Goal: Task Accomplishment & Management: Manage account settings

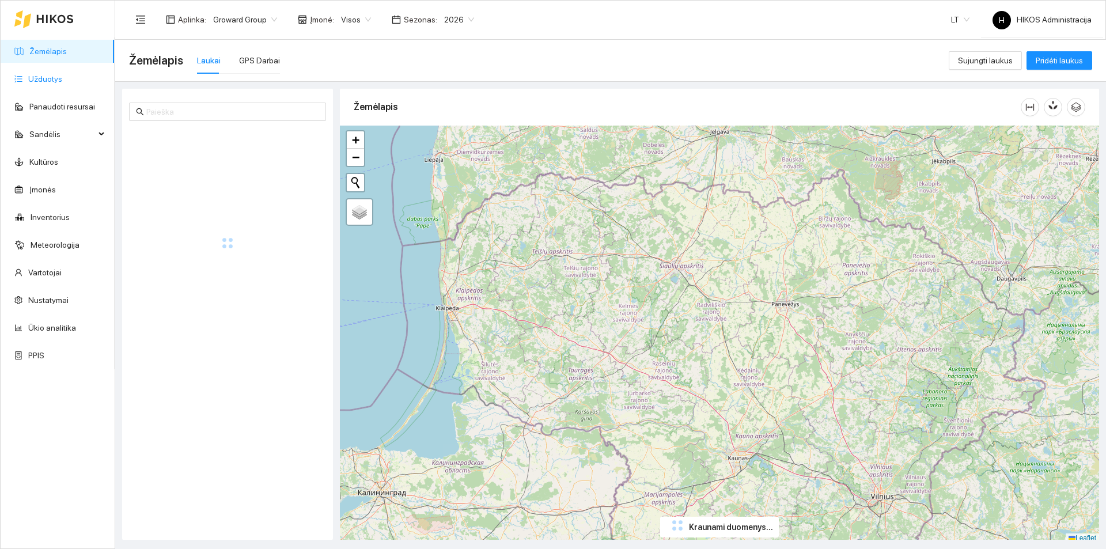
click at [48, 83] on link "Užduotys" at bounding box center [45, 78] width 34 height 9
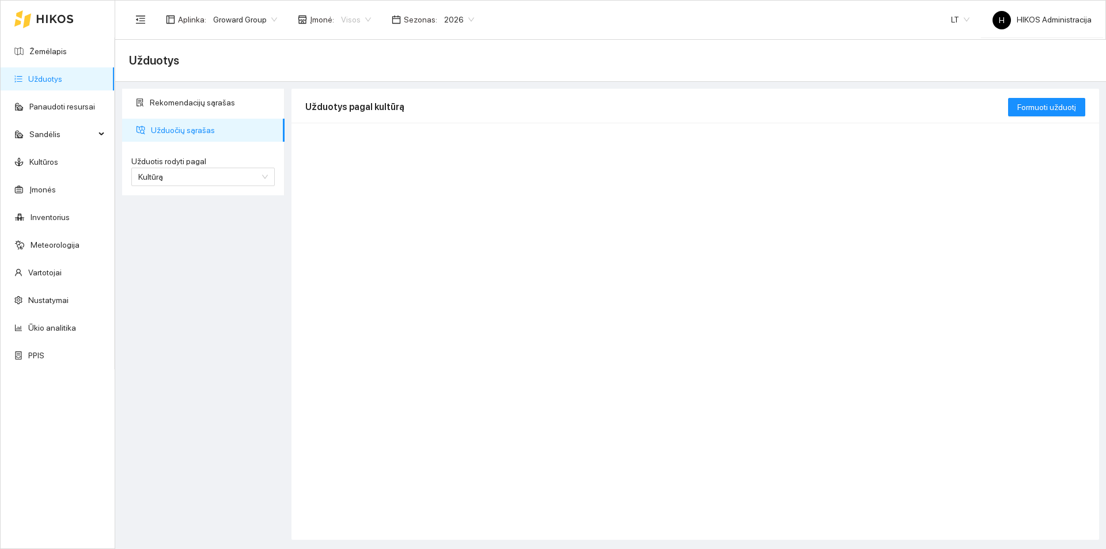
click at [356, 22] on span "Visos" at bounding box center [356, 19] width 30 height 17
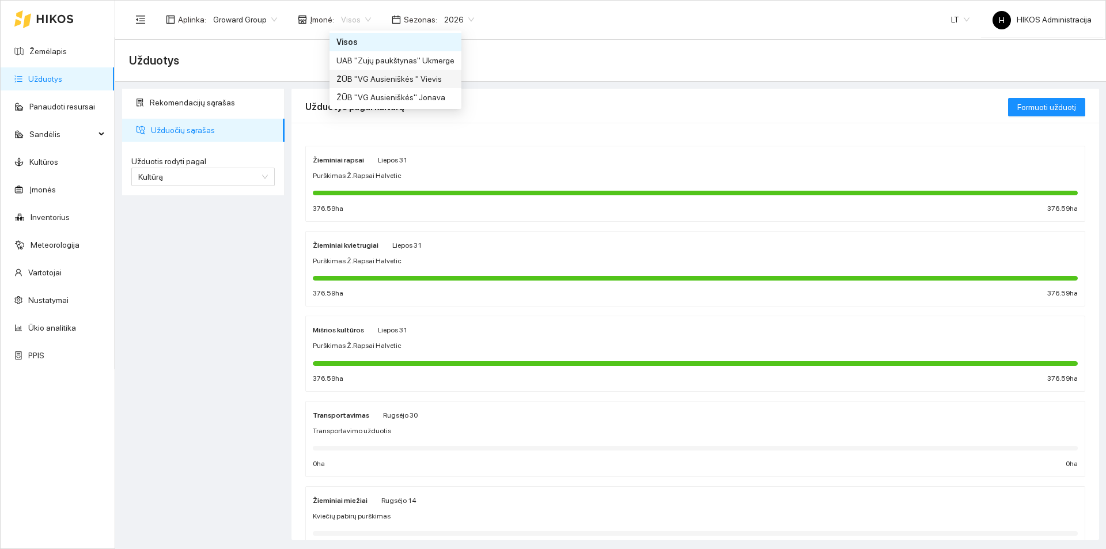
click at [421, 81] on div "ŽŪB "VG Ausieniškės " Vievis" at bounding box center [395, 79] width 118 height 13
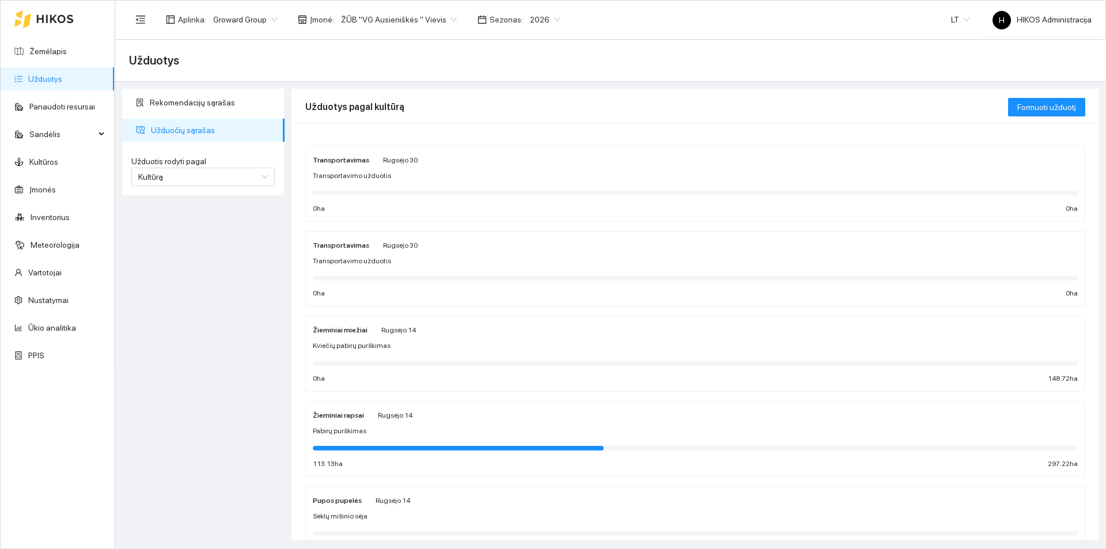
click at [399, 431] on div "Pabirų purškimas" at bounding box center [695, 431] width 765 height 11
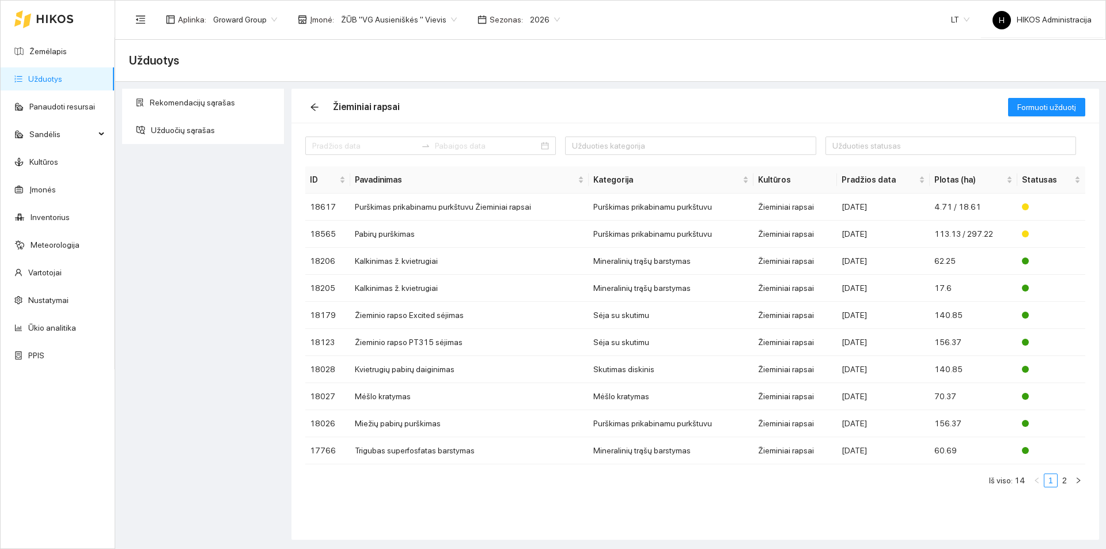
click at [677, 105] on div "Žieminiai rapsai" at bounding box center [656, 107] width 702 height 37
drag, startPoint x: 385, startPoint y: 208, endPoint x: 358, endPoint y: 231, distance: 35.1
click at [358, 231] on td "Pabirų purškimas" at bounding box center [469, 234] width 238 height 27
click at [434, 210] on td "Purškimas prikabinamu purkštuvu Žieminiai rapsai" at bounding box center [469, 206] width 238 height 27
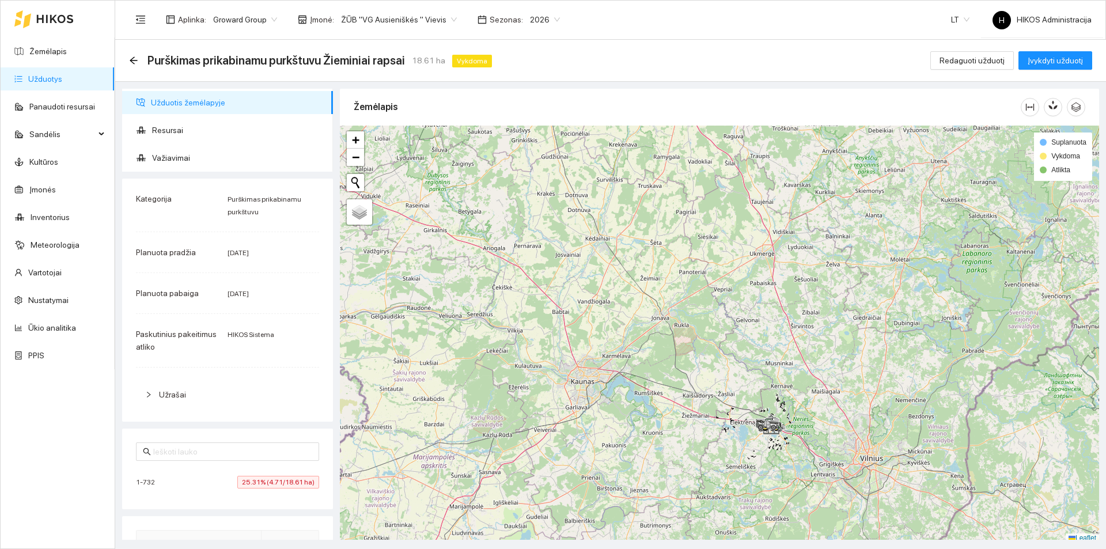
click at [240, 478] on span "25.31% (4.71/18.61 ha)" at bounding box center [278, 482] width 82 height 13
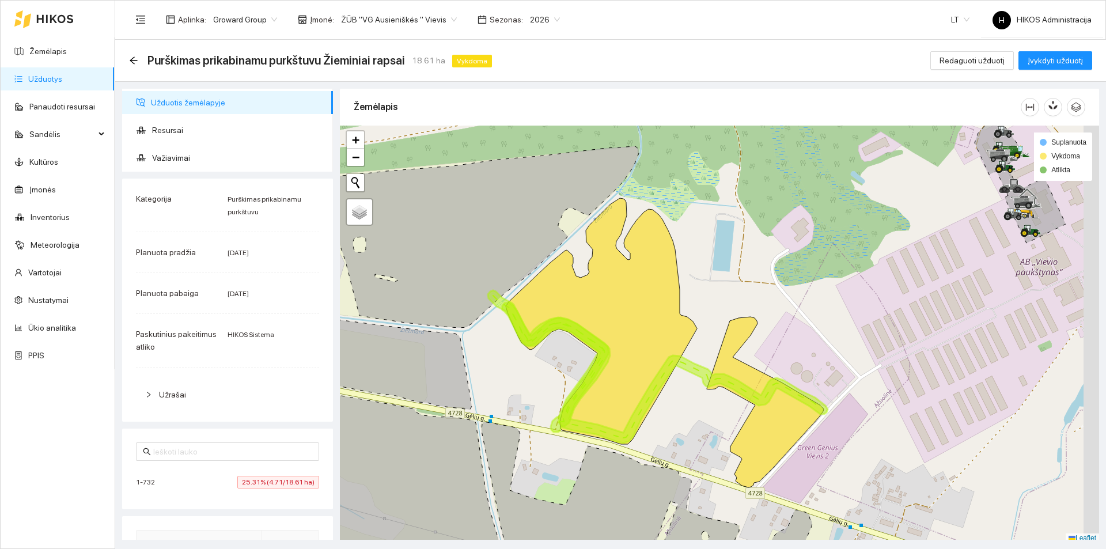
scroll to position [3, 0]
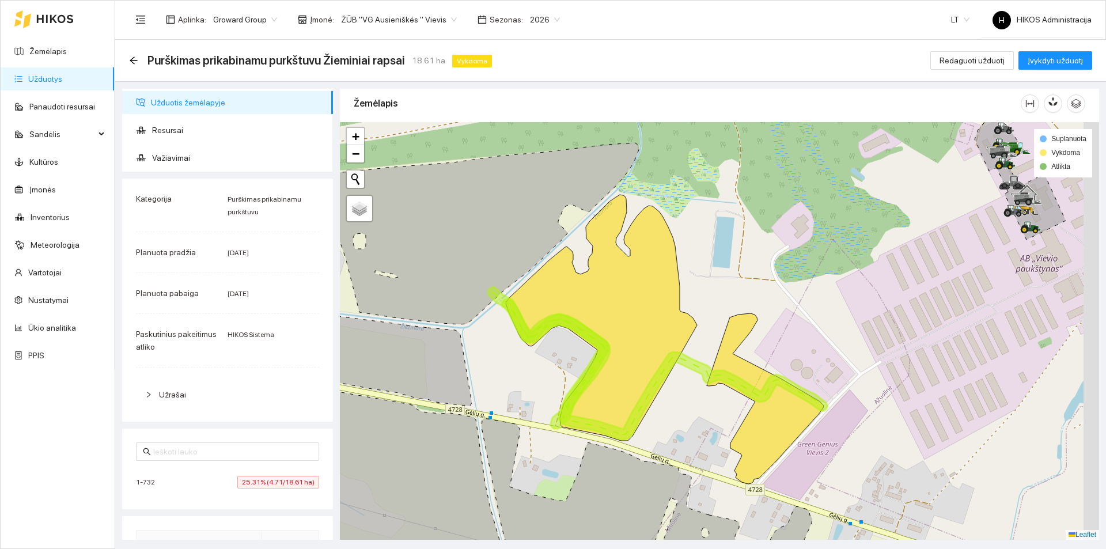
drag, startPoint x: 711, startPoint y: 346, endPoint x: 547, endPoint y: 318, distance: 166.4
click at [579, 331] on div at bounding box center [719, 330] width 759 height 417
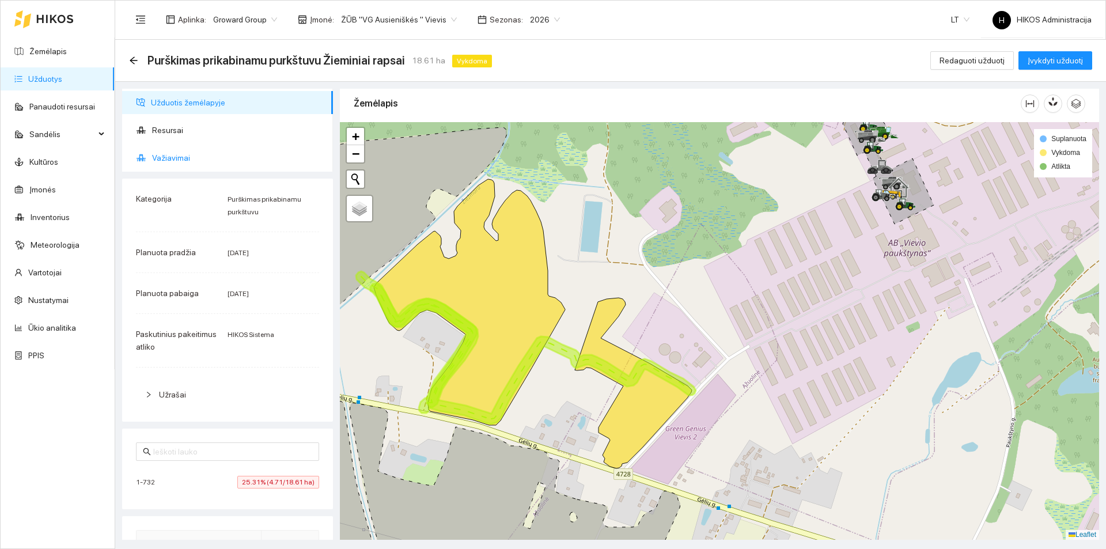
click at [198, 158] on span "Važiavimai" at bounding box center [238, 157] width 172 height 23
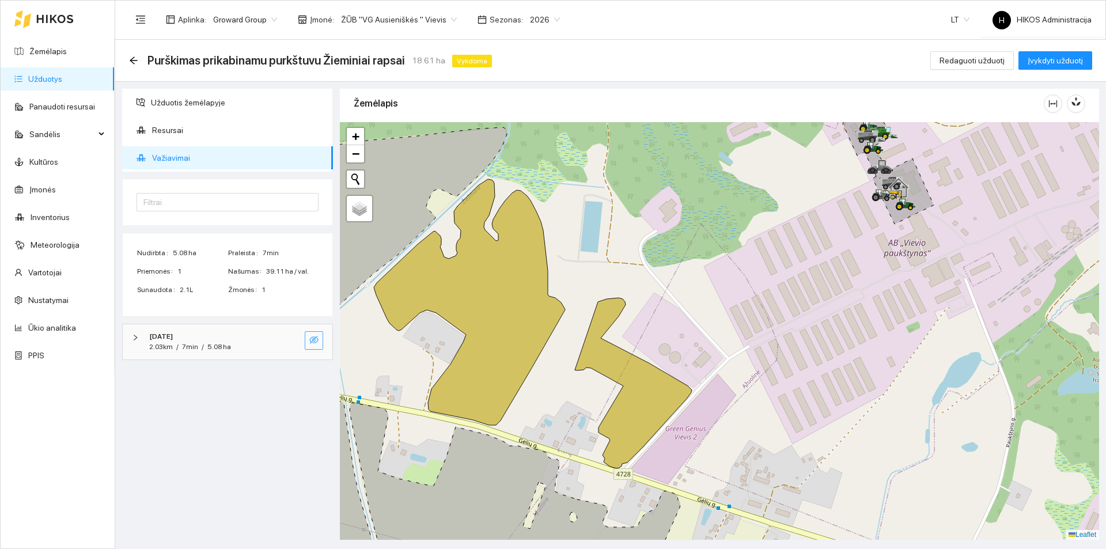
click at [318, 339] on button "button" at bounding box center [314, 340] width 18 height 18
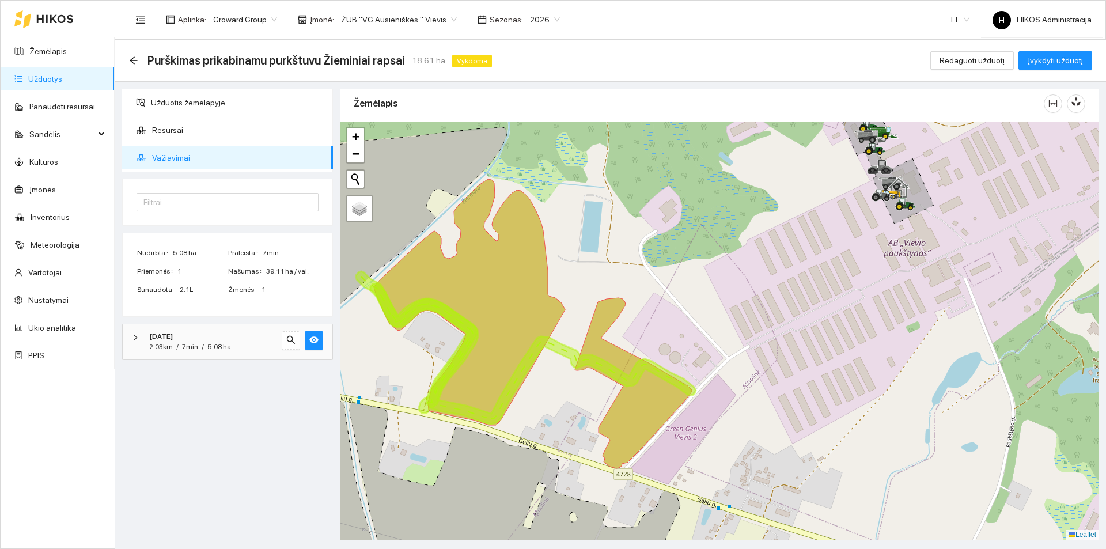
click at [195, 341] on div "[DATE]" at bounding box center [211, 336] width 125 height 11
click at [209, 400] on div "JD 6250R Darius Purkštuvas Amazone UX 4200 Super" at bounding box center [227, 387] width 191 height 37
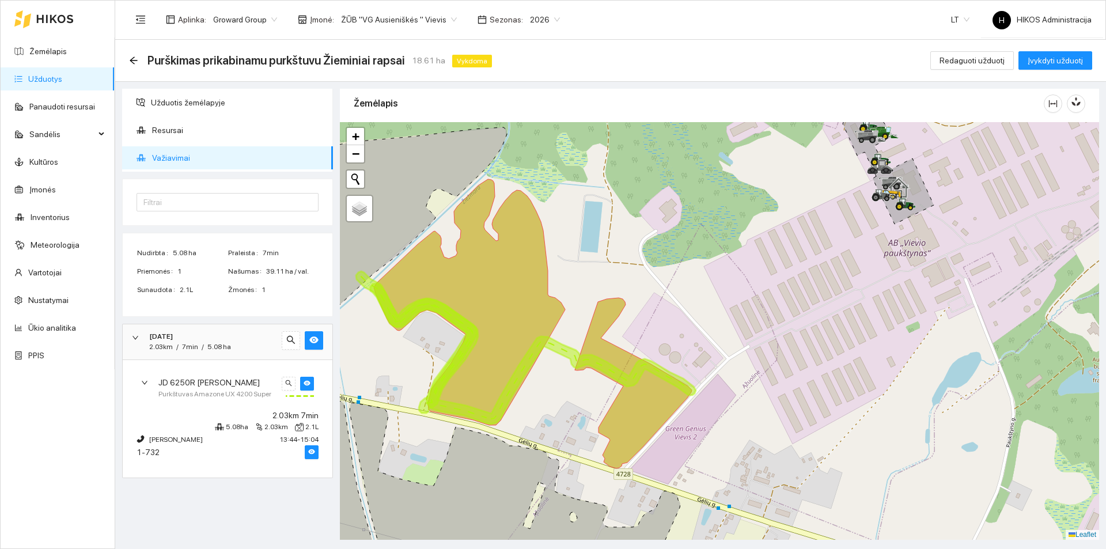
click at [417, 39] on header "Aplinka : Groward Group Įmonė : ŽŪB "VG Ausieniškės " Vievis Sezonas : 2026 LT …" at bounding box center [610, 20] width 990 height 40
click at [411, 16] on span "ŽŪB "VG Ausieniškės " Vievis" at bounding box center [399, 19] width 116 height 17
click at [395, 39] on div "Visos" at bounding box center [395, 42] width 118 height 13
click at [193, 112] on span "Užduotis žemėlapyje" at bounding box center [237, 102] width 173 height 23
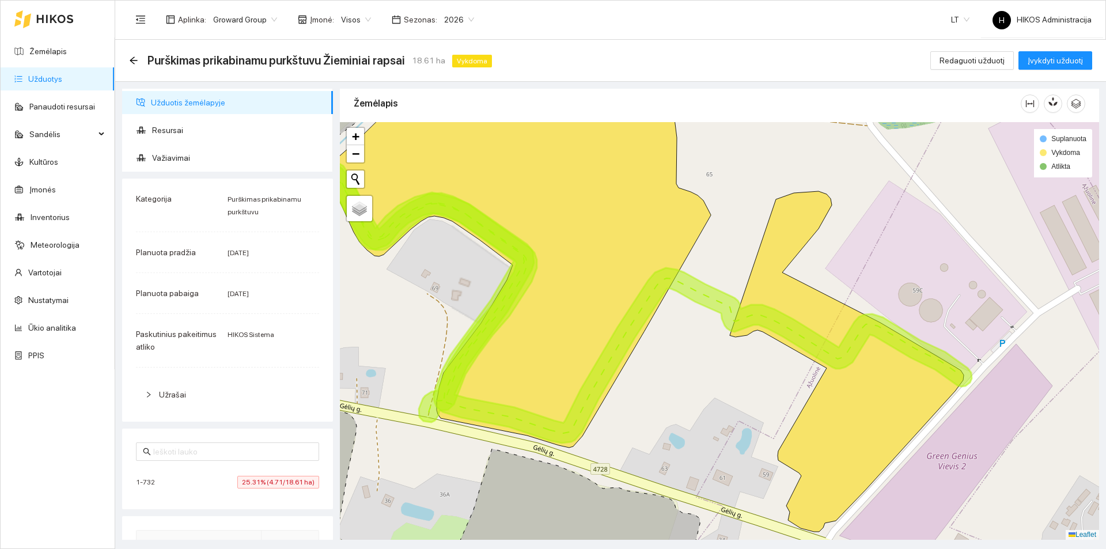
drag, startPoint x: 447, startPoint y: 402, endPoint x: 503, endPoint y: 399, distance: 55.9
click at [503, 399] on icon at bounding box center [632, 291] width 679 height 304
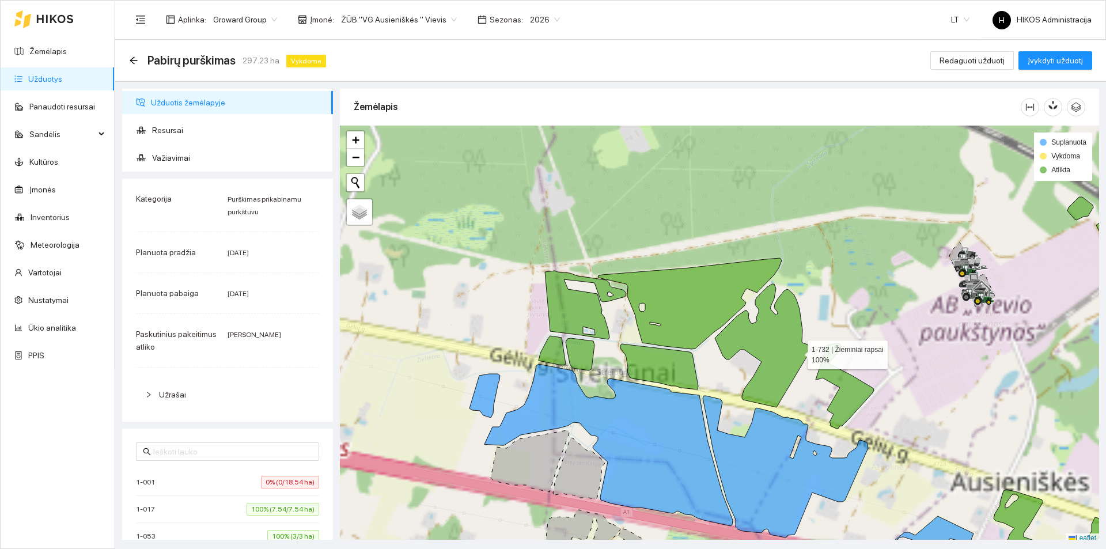
click at [793, 352] on icon at bounding box center [794, 356] width 159 height 145
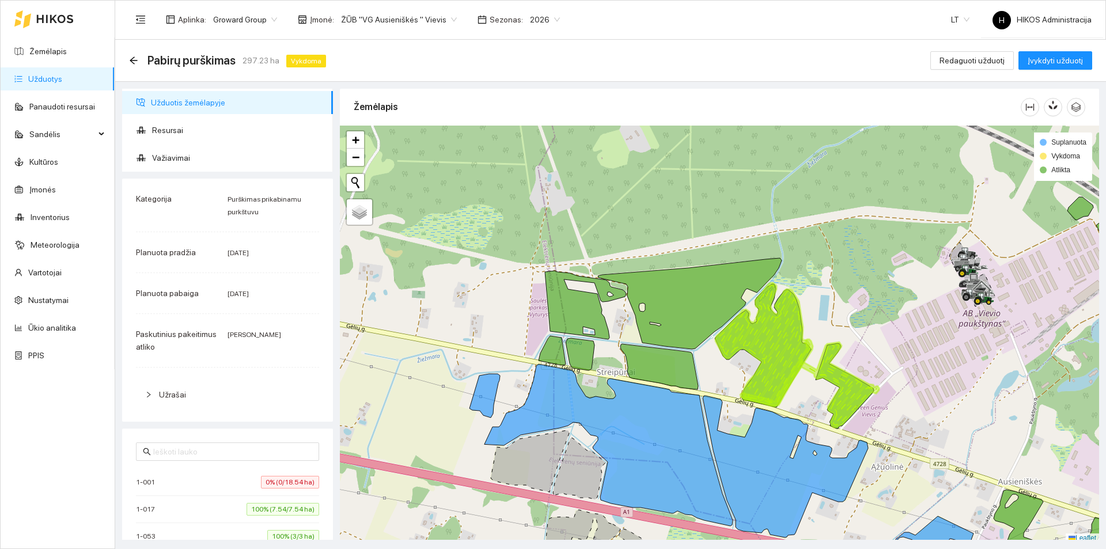
scroll to position [3, 0]
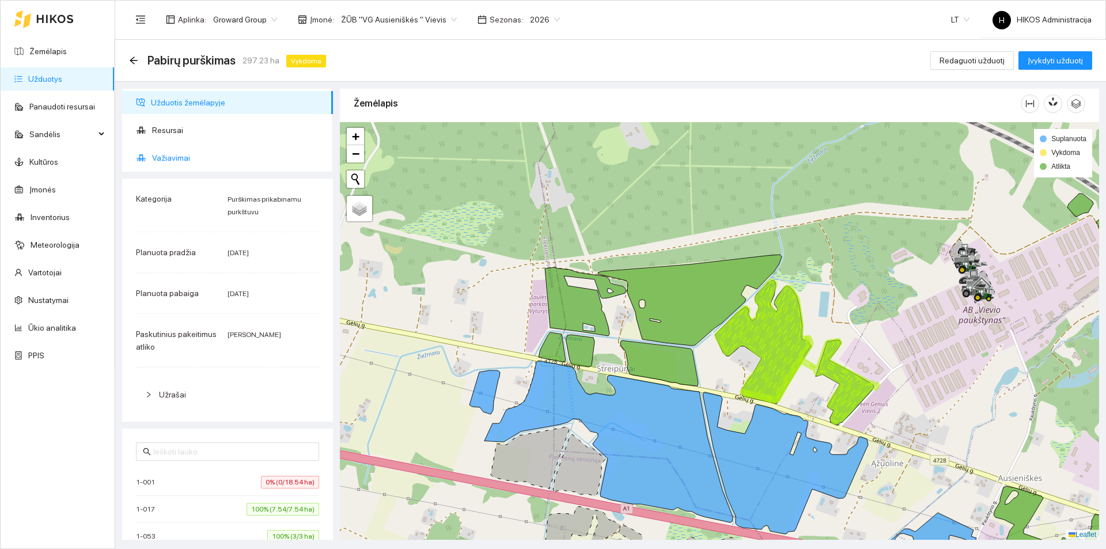
click at [185, 149] on span "Važiavimai" at bounding box center [238, 157] width 172 height 23
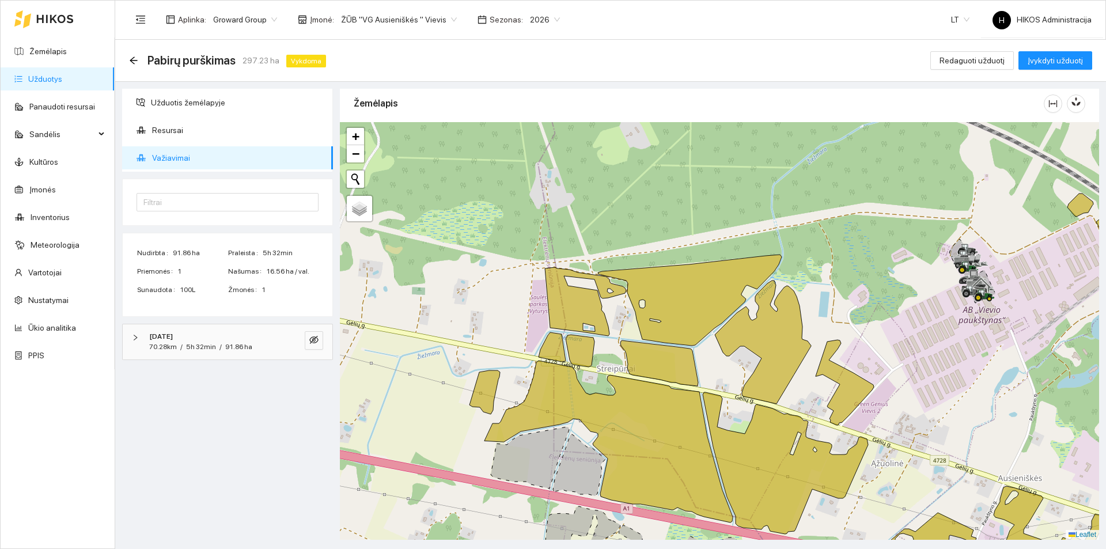
click at [245, 333] on div "2025-09-02" at bounding box center [211, 336] width 125 height 11
click at [232, 388] on div "JD 6250R Darius" at bounding box center [217, 382] width 119 height 13
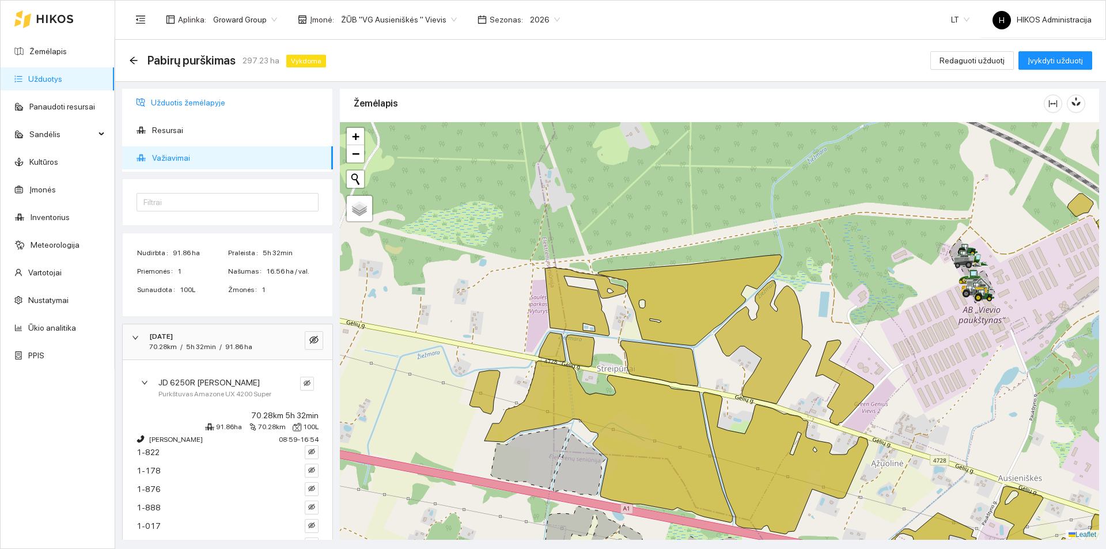
click at [207, 103] on span "Užduotis žemėlapyje" at bounding box center [237, 102] width 173 height 23
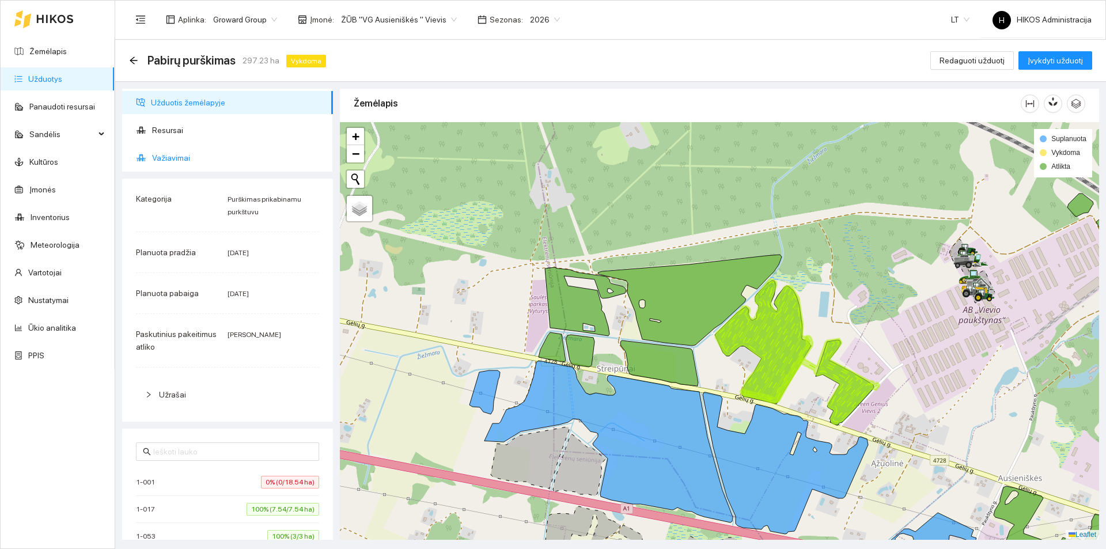
click at [149, 158] on li "Važiavimai" at bounding box center [227, 157] width 211 height 23
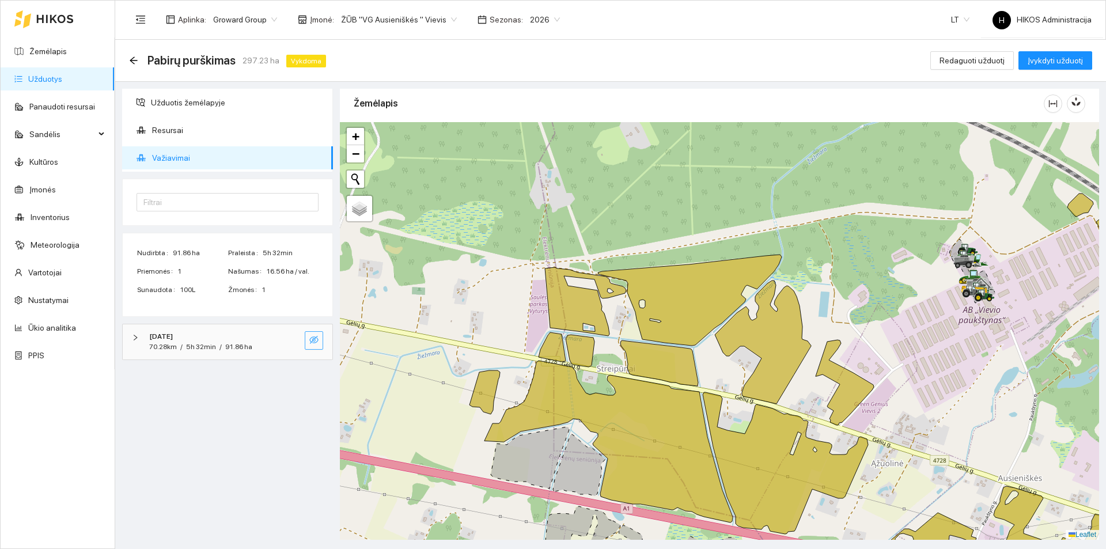
click at [314, 341] on icon "eye-invisible" at bounding box center [314, 340] width 2 height 2
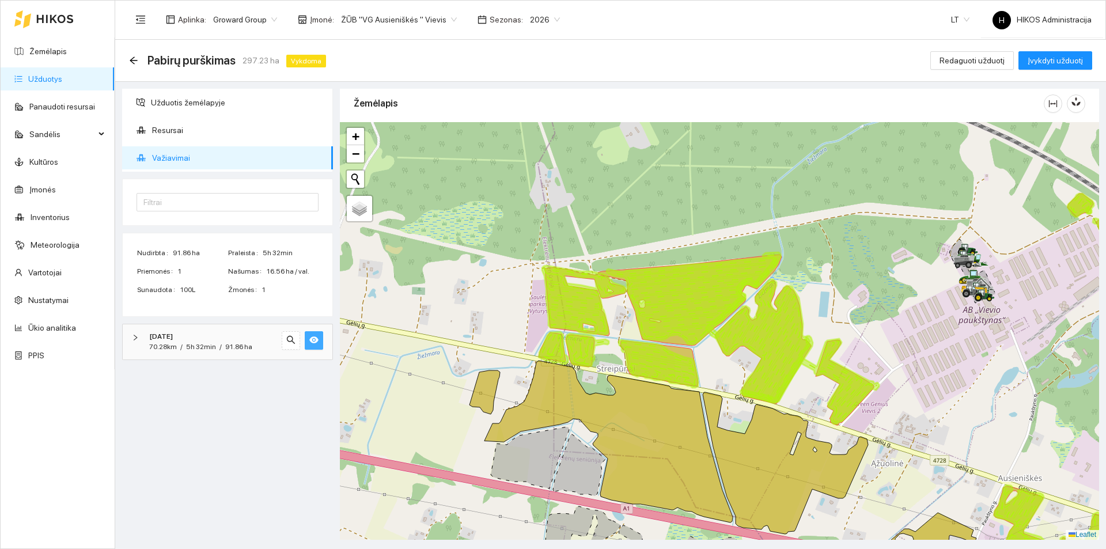
click at [314, 341] on icon "eye" at bounding box center [313, 339] width 9 height 9
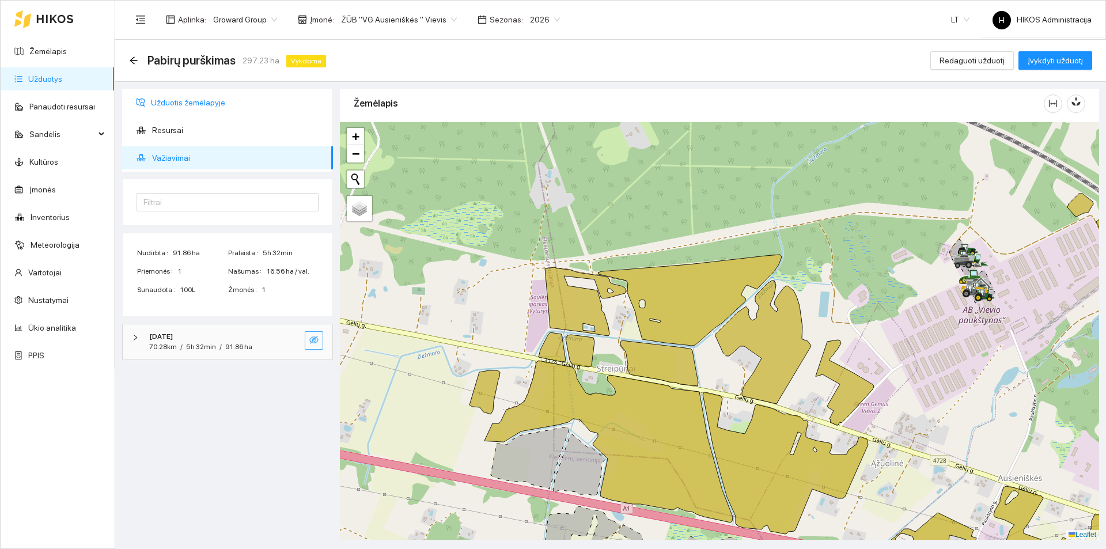
click at [198, 97] on span "Užduotis žemėlapyje" at bounding box center [237, 102] width 173 height 23
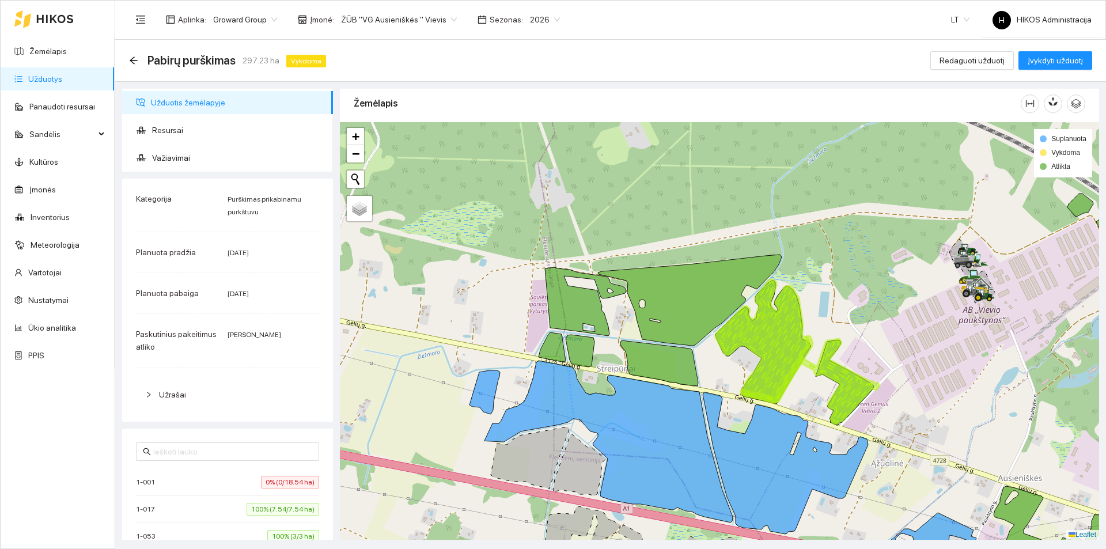
click at [370, 16] on span "ŽŪB "VG Ausieniškės " Vievis" at bounding box center [399, 19] width 116 height 17
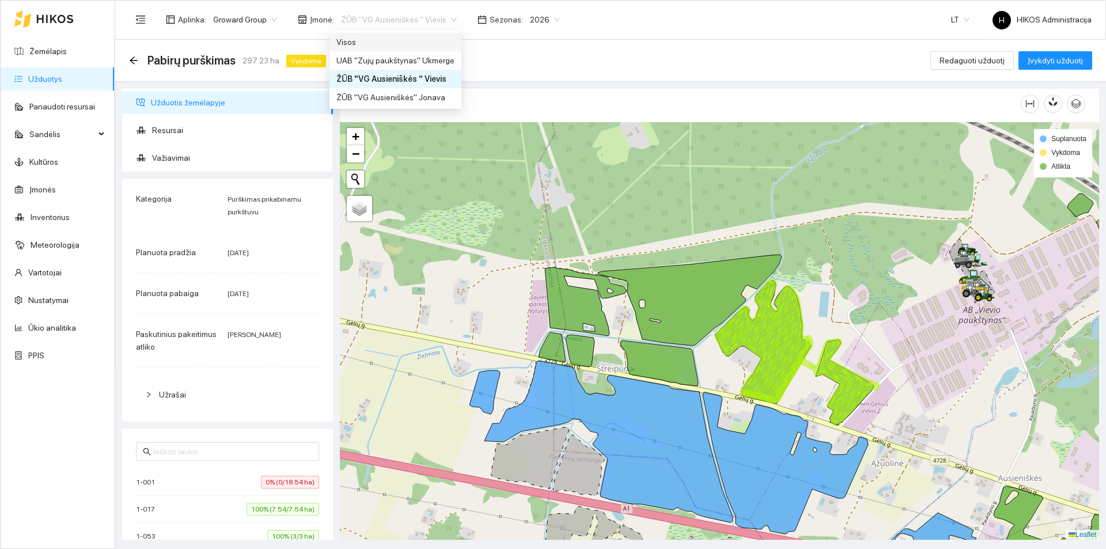
click at [366, 43] on div "Visos" at bounding box center [395, 42] width 118 height 13
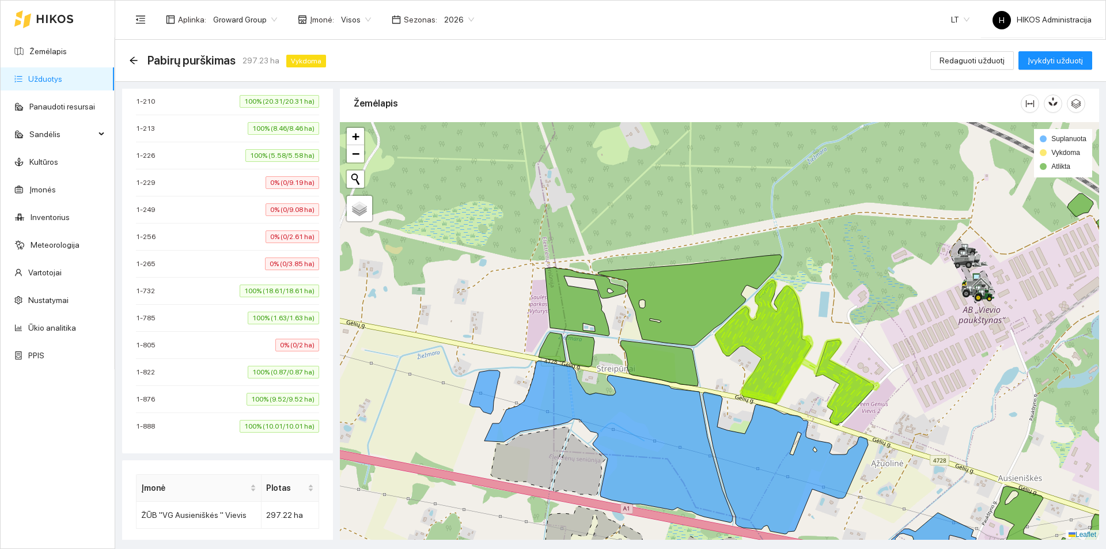
scroll to position [864, 0]
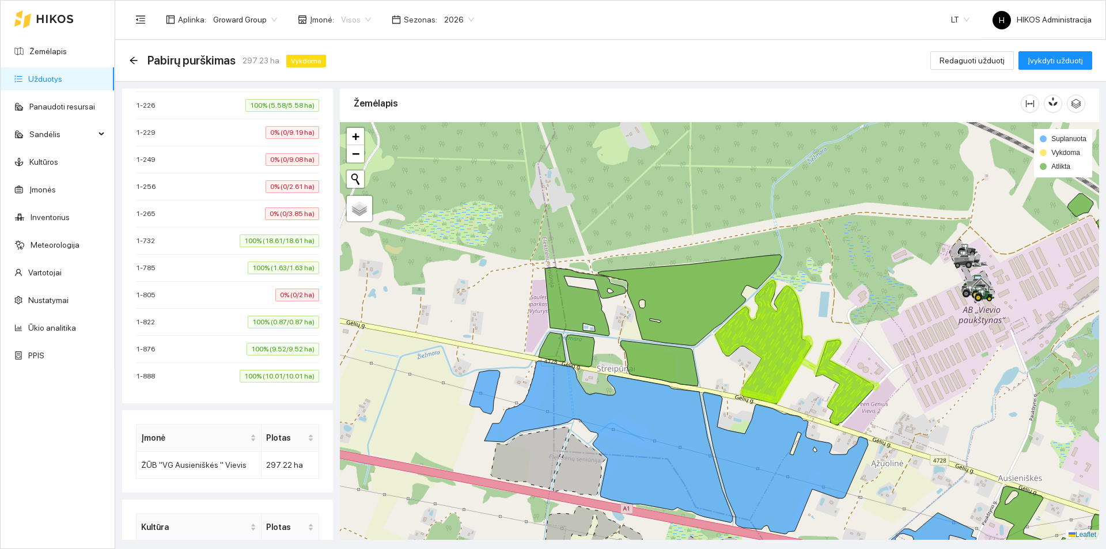
click at [334, 15] on div "Visos" at bounding box center [356, 19] width 44 height 18
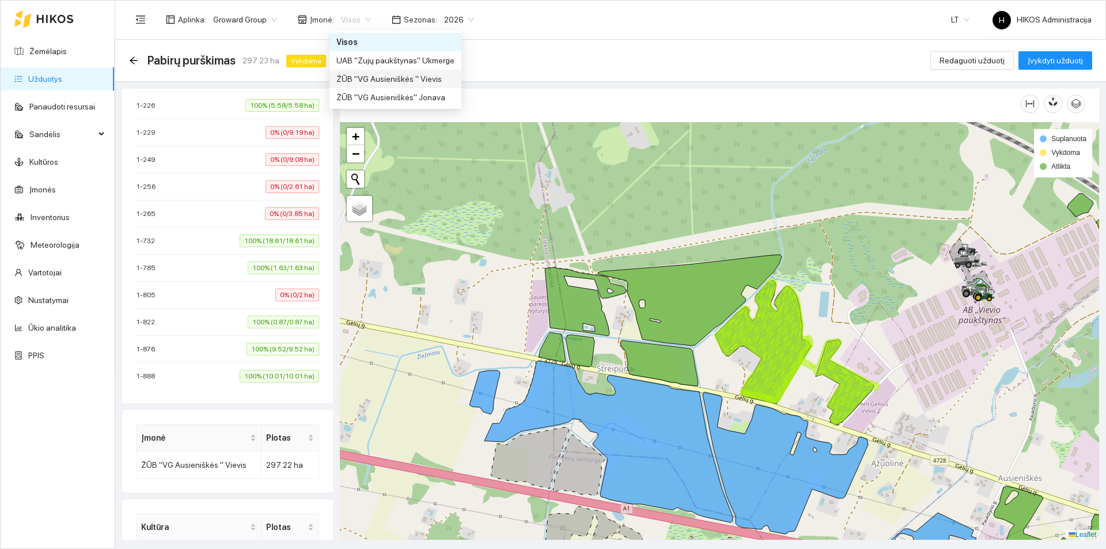
click at [398, 79] on div "ŽŪB "VG Ausieniškės " Vievis" at bounding box center [395, 79] width 118 height 13
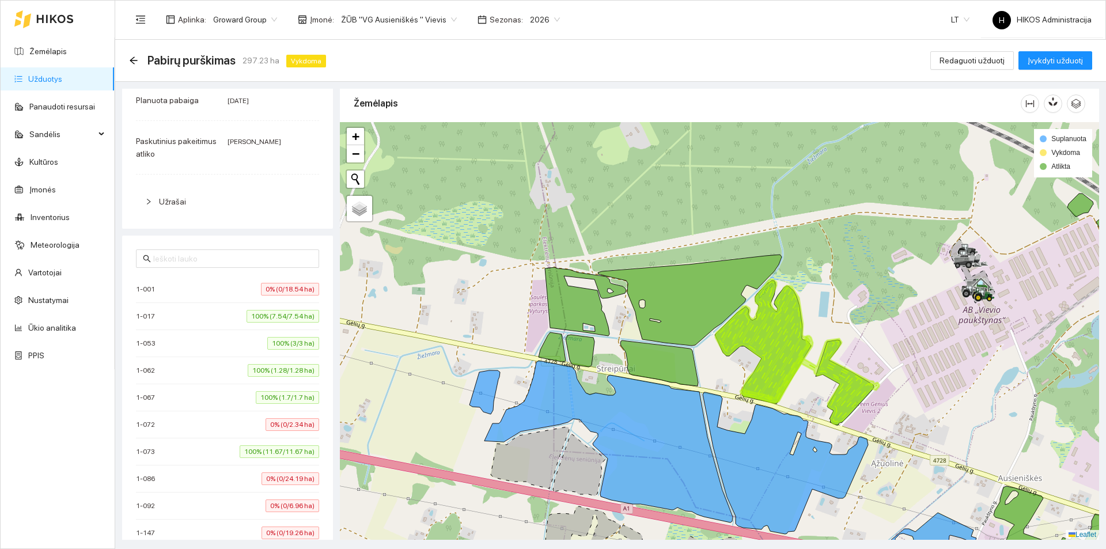
scroll to position [173, 0]
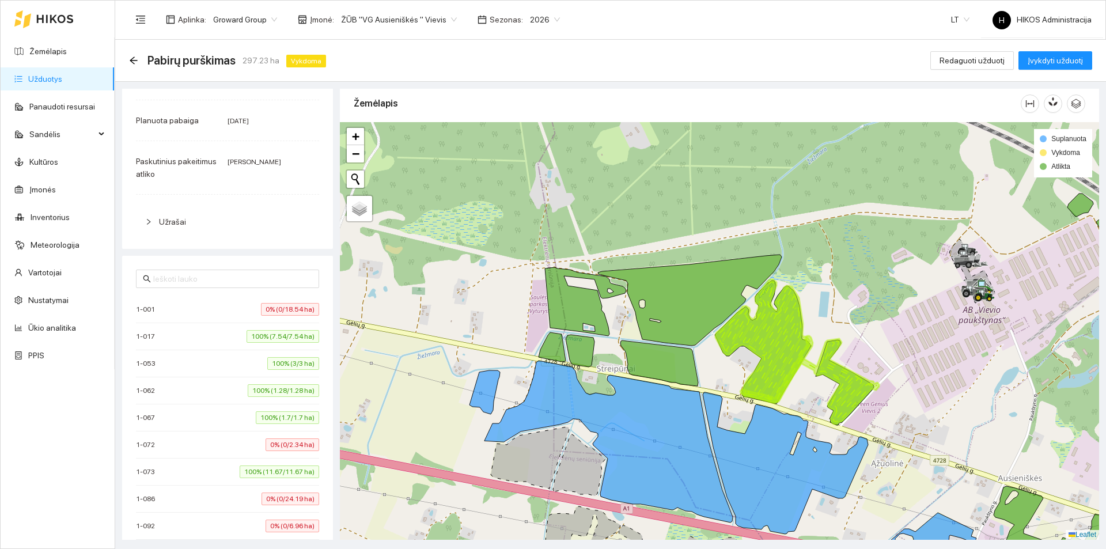
click at [138, 56] on div "Pabirų purškimas 297.23 ha Vykdoma" at bounding box center [230, 60] width 202 height 18
click at [134, 57] on icon "arrow-left" at bounding box center [133, 59] width 7 height 7
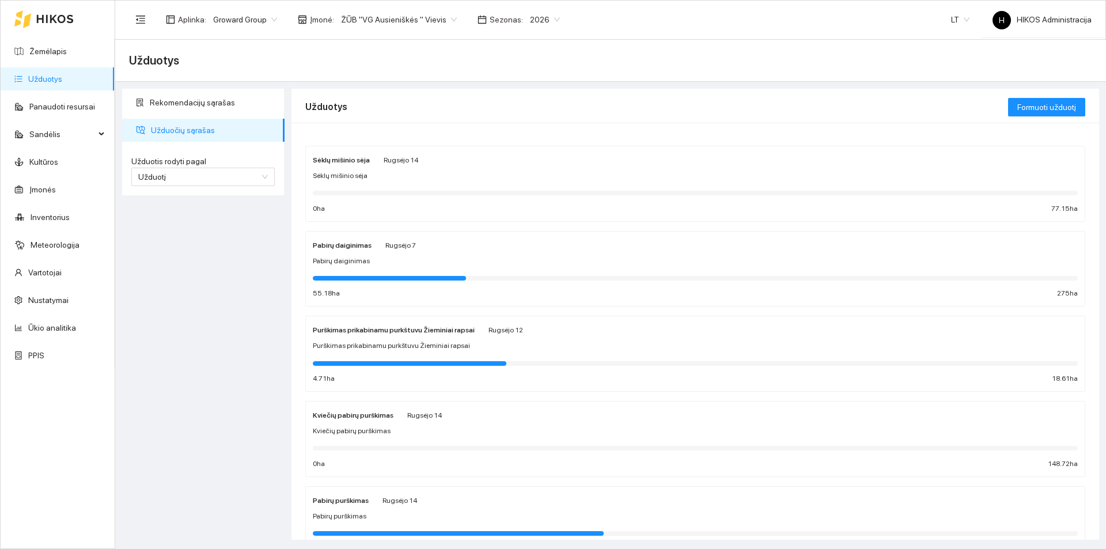
click at [485, 249] on div "Pabirų daiginimas Rugsėjo 7" at bounding box center [695, 244] width 765 height 13
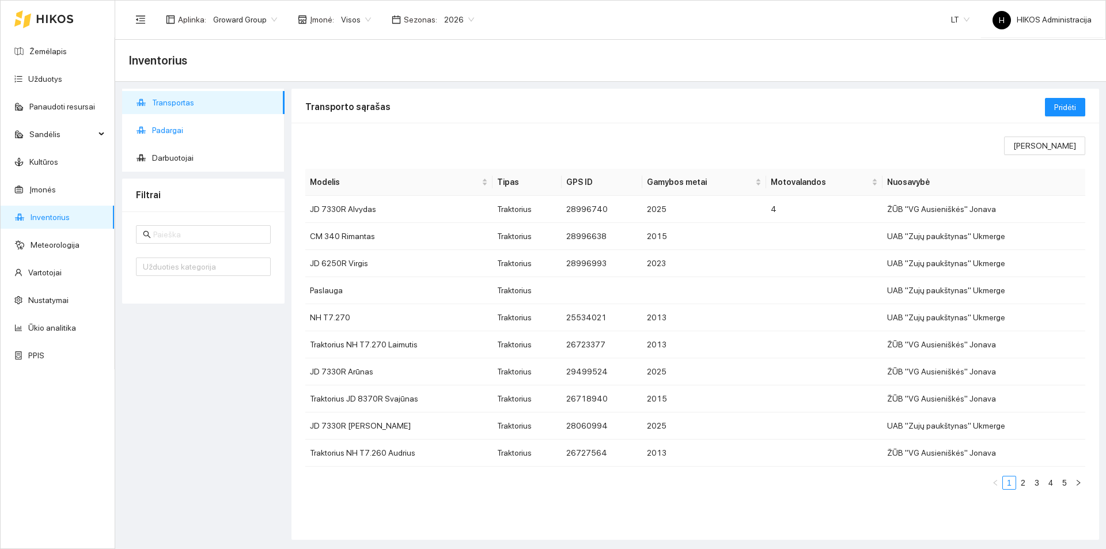
click at [212, 135] on span "Padargai" at bounding box center [213, 130] width 123 height 23
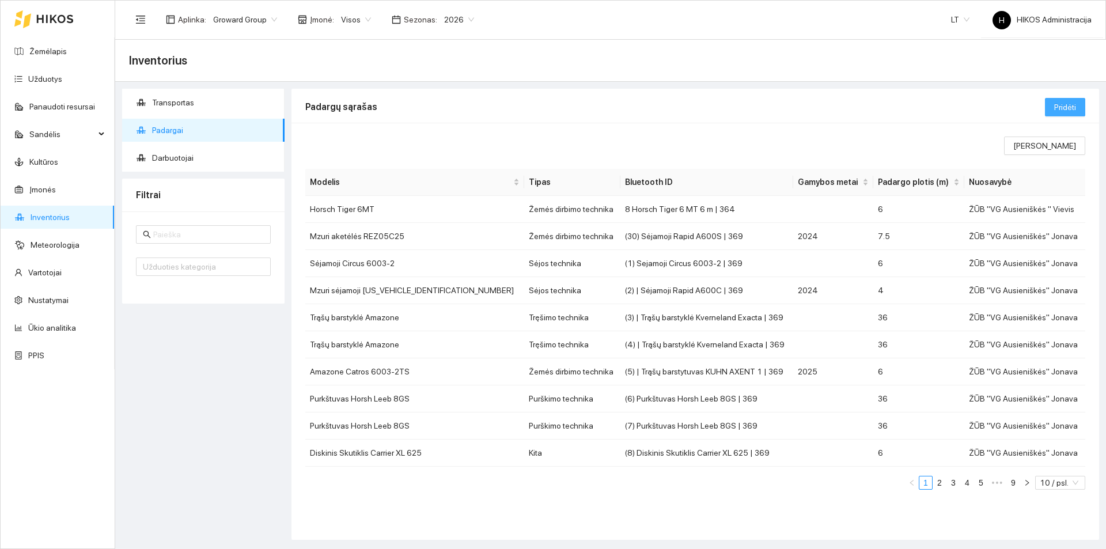
click at [1052, 104] on button "Pridėti" at bounding box center [1065, 107] width 40 height 18
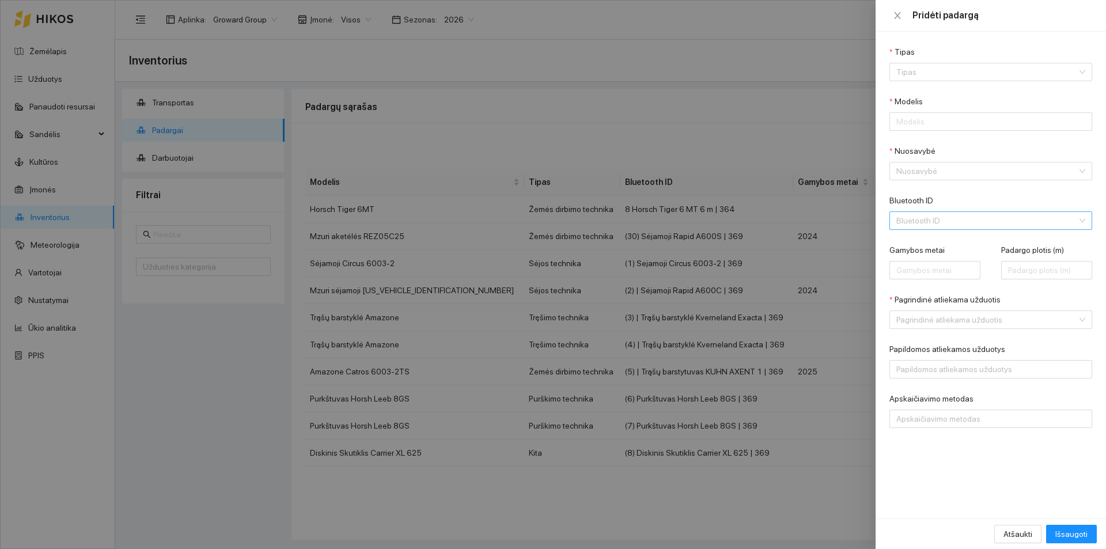
click at [943, 216] on input "Bluetooth ID" at bounding box center [986, 220] width 181 height 17
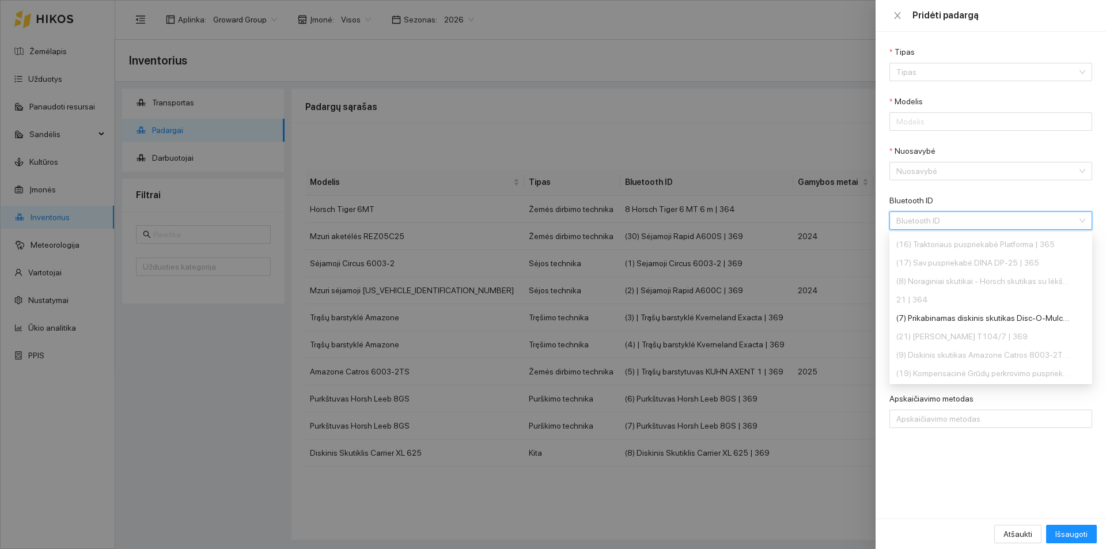
scroll to position [1456, 0]
click at [666, 479] on div at bounding box center [553, 274] width 1106 height 549
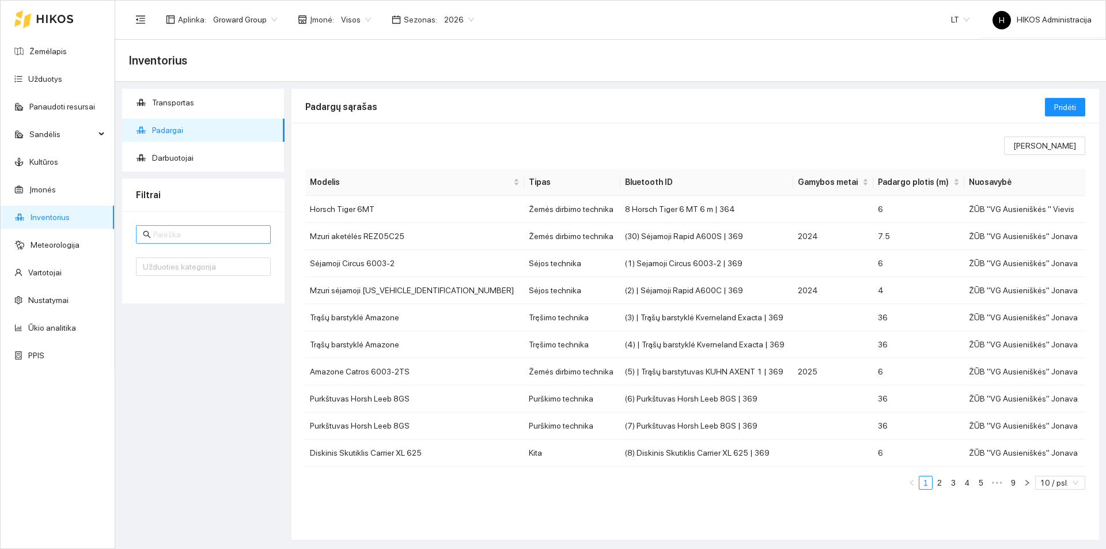
click at [178, 229] on input "text" at bounding box center [208, 234] width 111 height 13
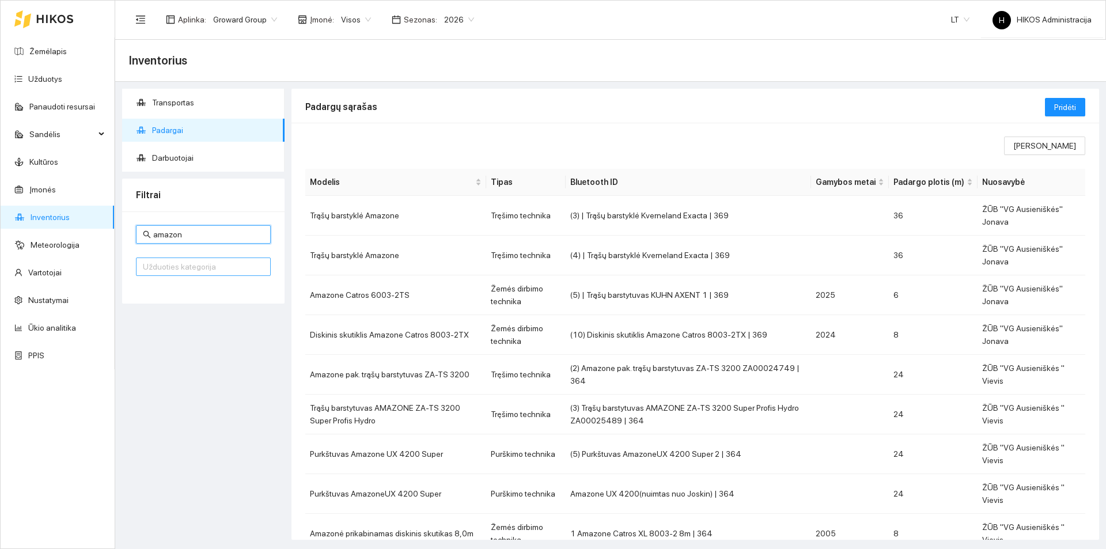
click at [218, 265] on div at bounding box center [197, 267] width 117 height 14
type input "amazon"
type input "skutim"
click at [199, 303] on div "Skutimas diskinis" at bounding box center [203, 308] width 121 height 13
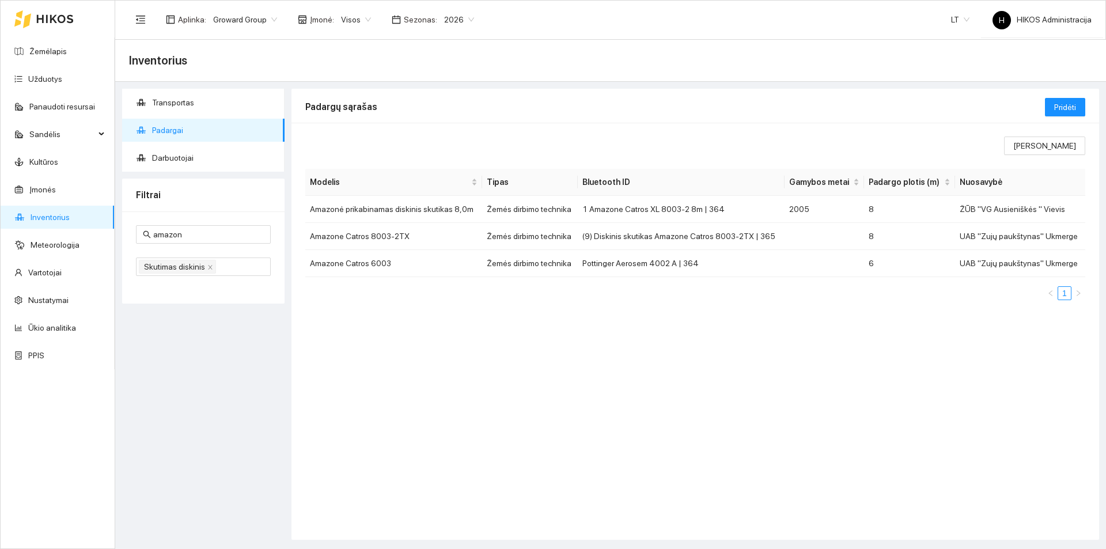
drag, startPoint x: 340, startPoint y: 299, endPoint x: 369, endPoint y: 302, distance: 29.5
click at [340, 299] on ul "1" at bounding box center [695, 293] width 780 height 14
click at [719, 212] on td "1 Amazone Catros XL 8003-2 8m | 364" at bounding box center [681, 209] width 207 height 27
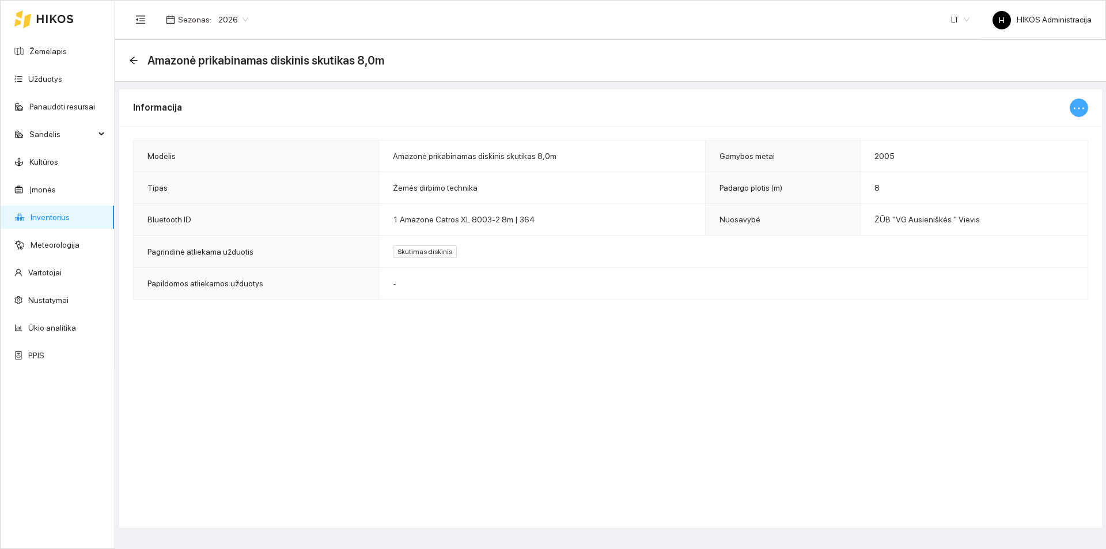
click at [1086, 109] on button "button" at bounding box center [1078, 107] width 18 height 18
click at [1042, 131] on span "Keisti informaciją" at bounding box center [1053, 130] width 59 height 13
type input "Amazonė prikabinamas diskinis skutikas 8,0m"
type input "2005"
type input "8"
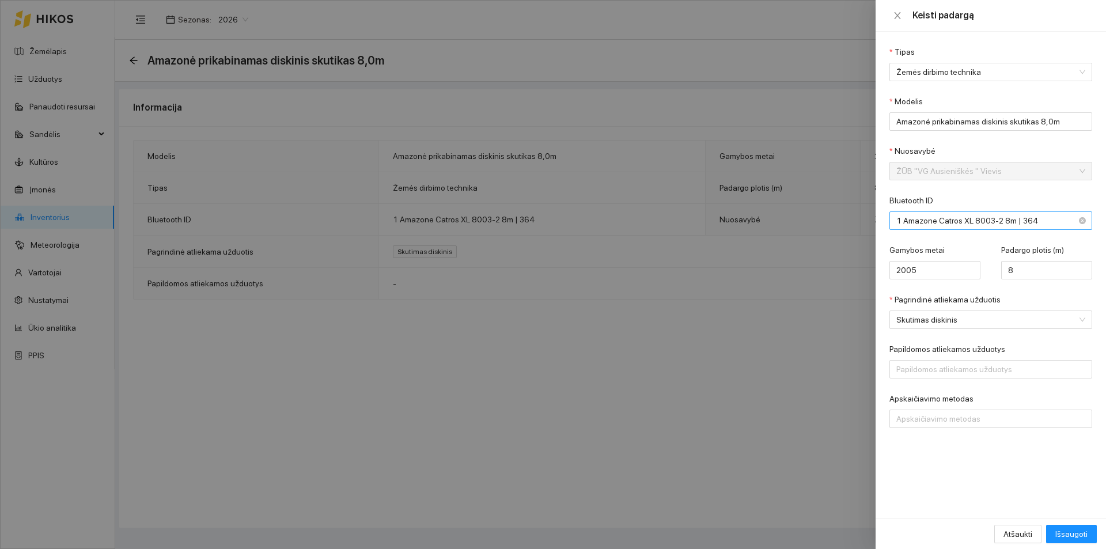
click at [977, 219] on span "1 Amazone Catros XL 8003-2 8m | 364" at bounding box center [982, 220] width 173 height 17
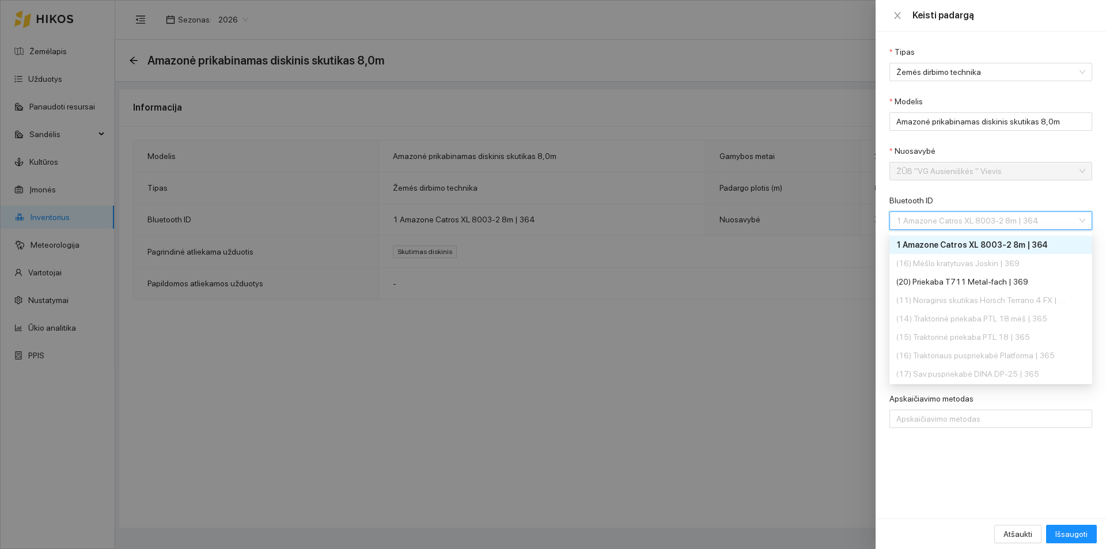
scroll to position [1456, 0]
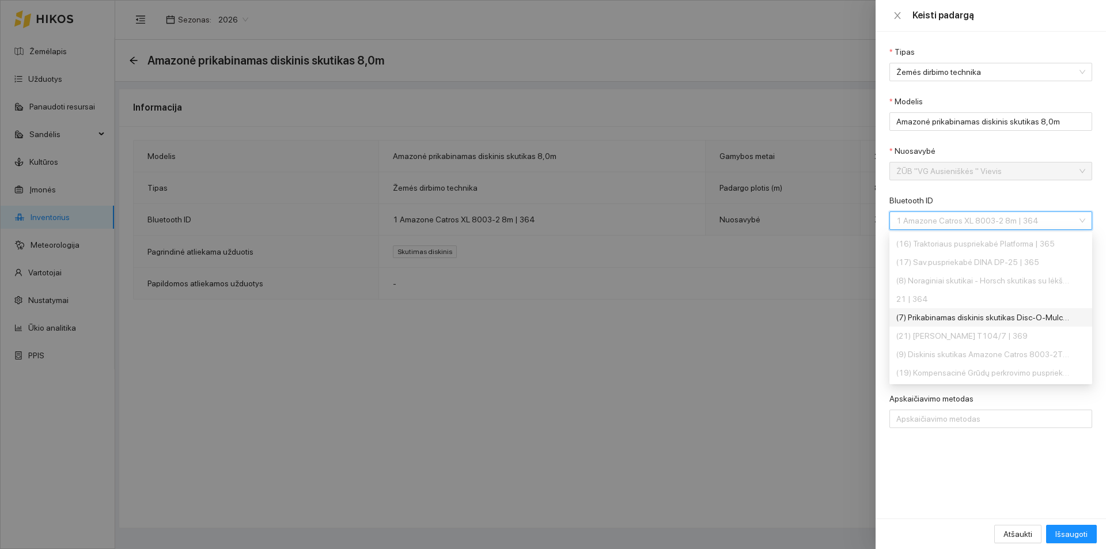
click at [995, 321] on div "(7) Prikabinamas diskinis skutikas Disc-O-Mulch Gold 9,0m 20DOMGTSREEX019 | 364" at bounding box center [982, 317] width 173 height 13
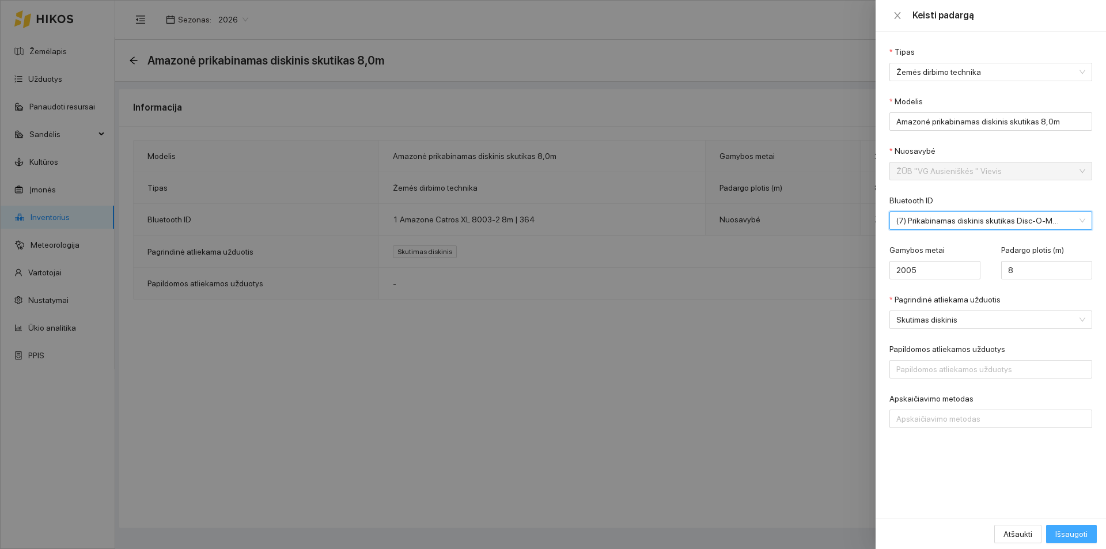
click at [1072, 533] on span "Išsaugoti" at bounding box center [1071, 533] width 32 height 13
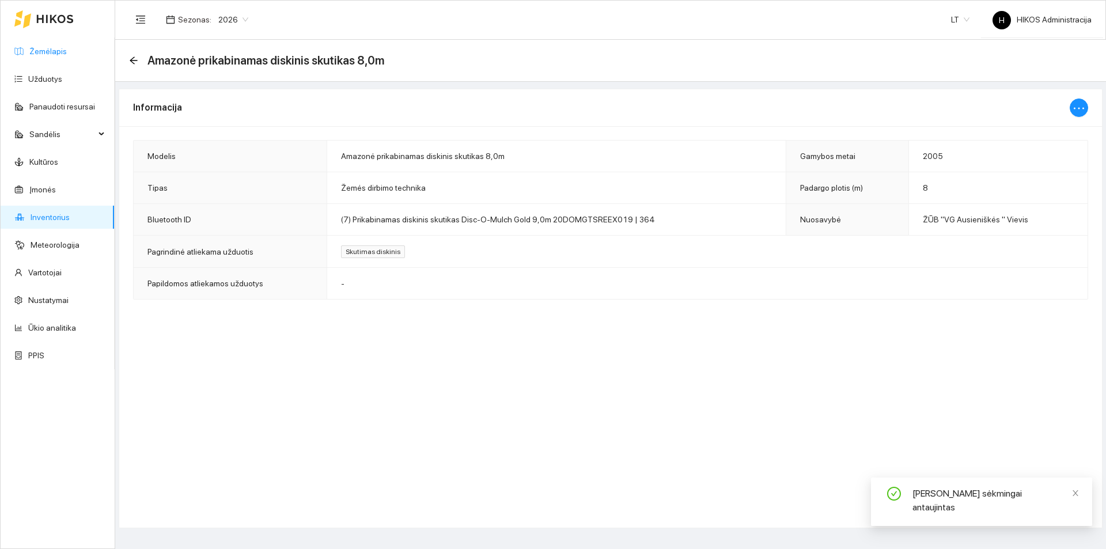
click at [63, 54] on link "Žemėlapis" at bounding box center [47, 51] width 37 height 9
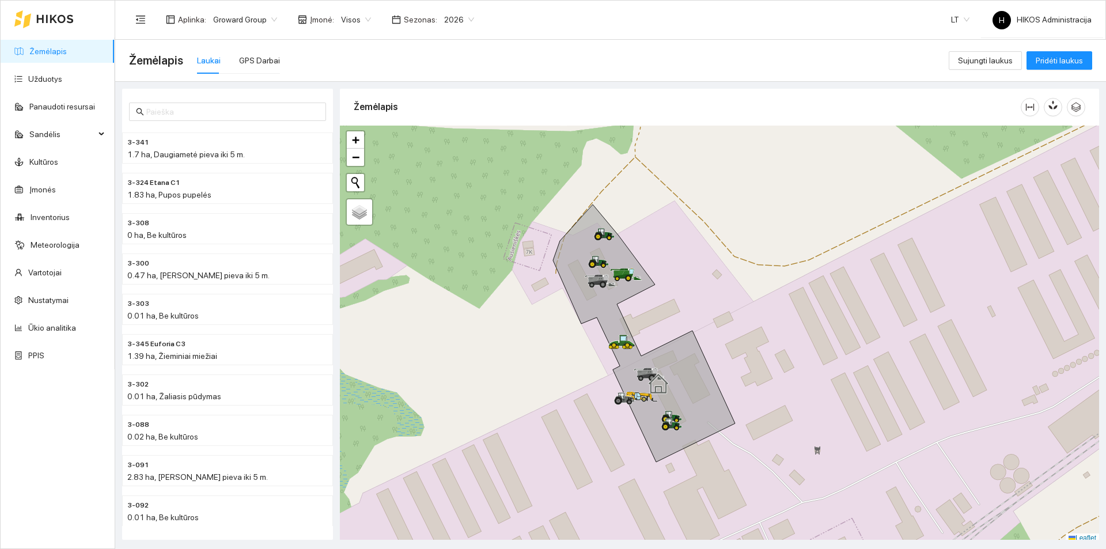
scroll to position [3, 0]
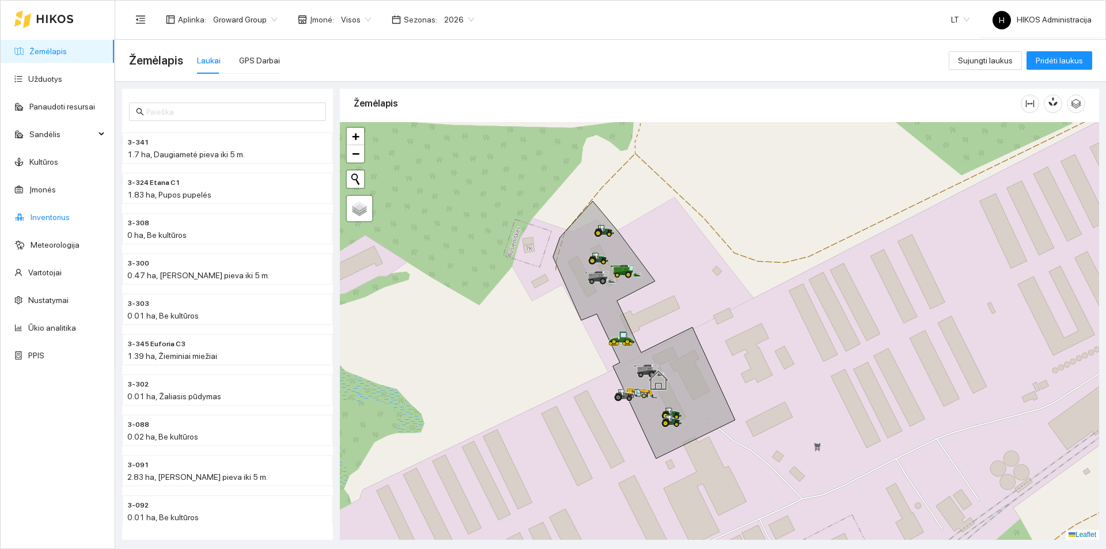
click at [59, 215] on link "Inventorius" at bounding box center [50, 216] width 39 height 9
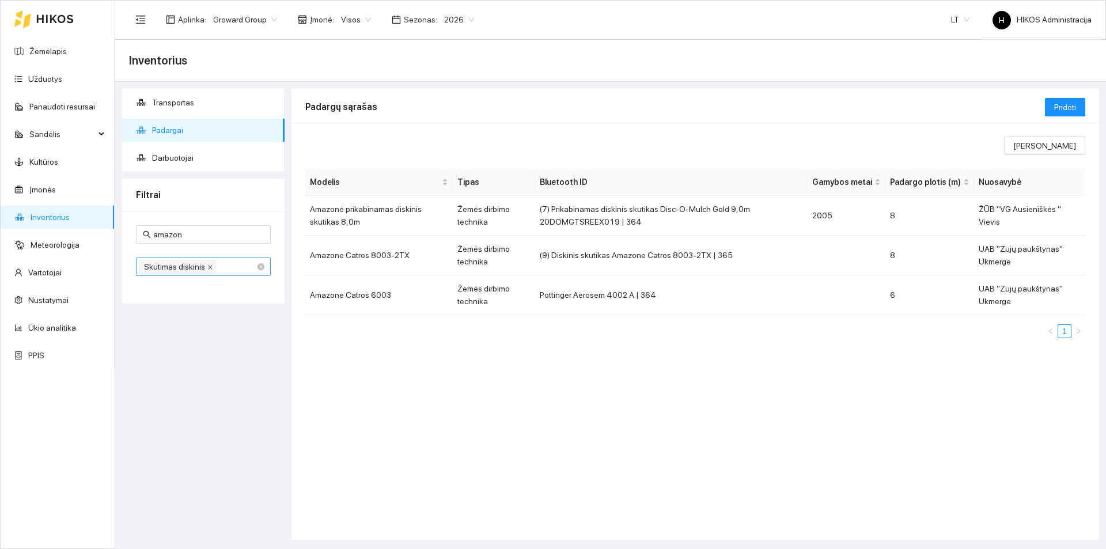
click at [208, 270] on icon "close" at bounding box center [210, 267] width 6 height 6
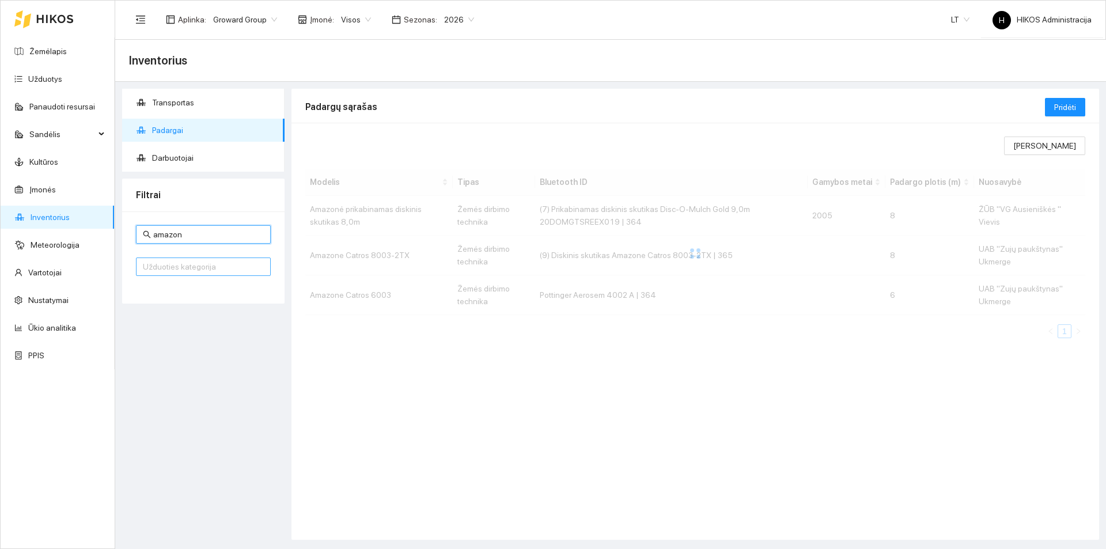
drag, startPoint x: 210, startPoint y: 233, endPoint x: 71, endPoint y: 227, distance: 139.5
click at [77, 226] on section "Žemėlapis Užduotys Panaudoti resursai Sandėlis Kultūros Įmonės Inventorius Mete…" at bounding box center [553, 274] width 1106 height 549
type input "mulc"
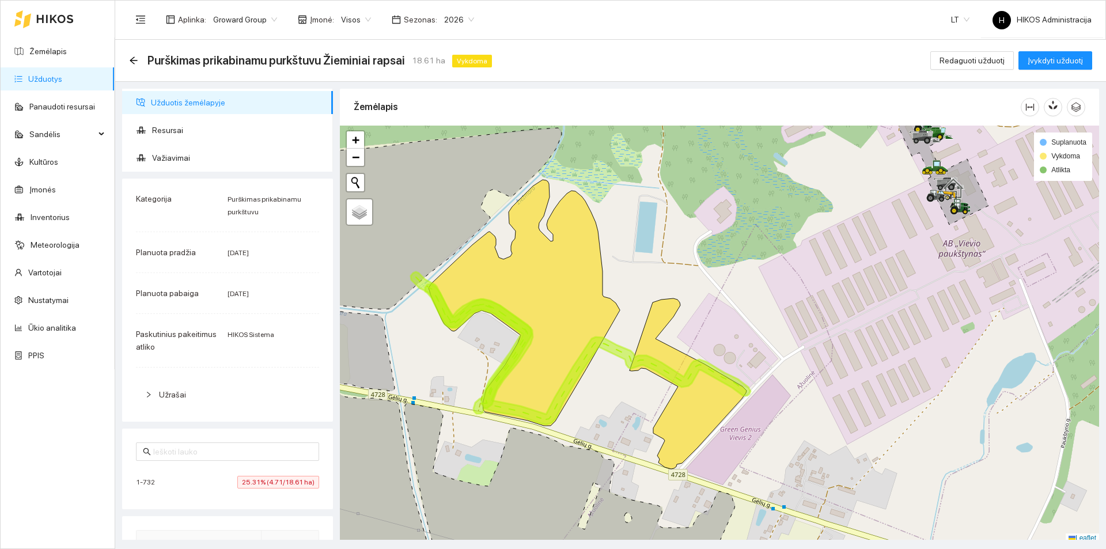
scroll to position [3, 0]
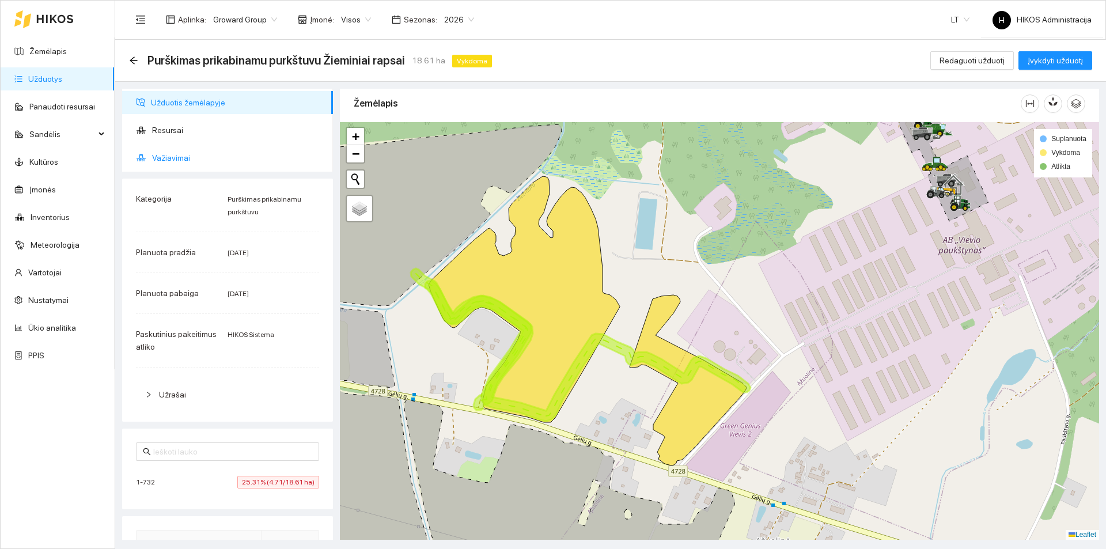
click at [161, 152] on span "Važiavimai" at bounding box center [238, 157] width 172 height 23
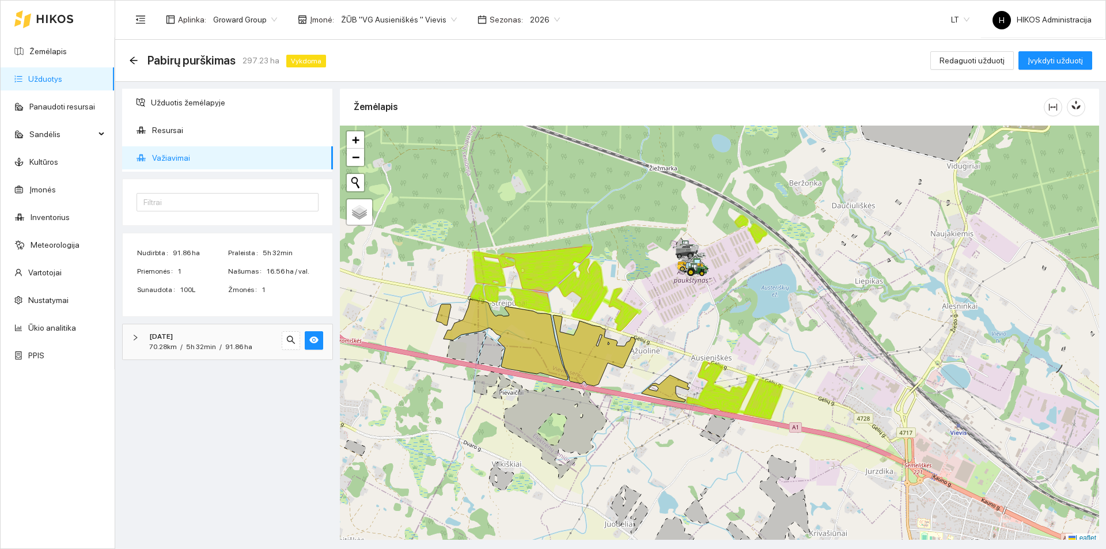
scroll to position [3, 0]
